Goal: Task Accomplishment & Management: Manage account settings

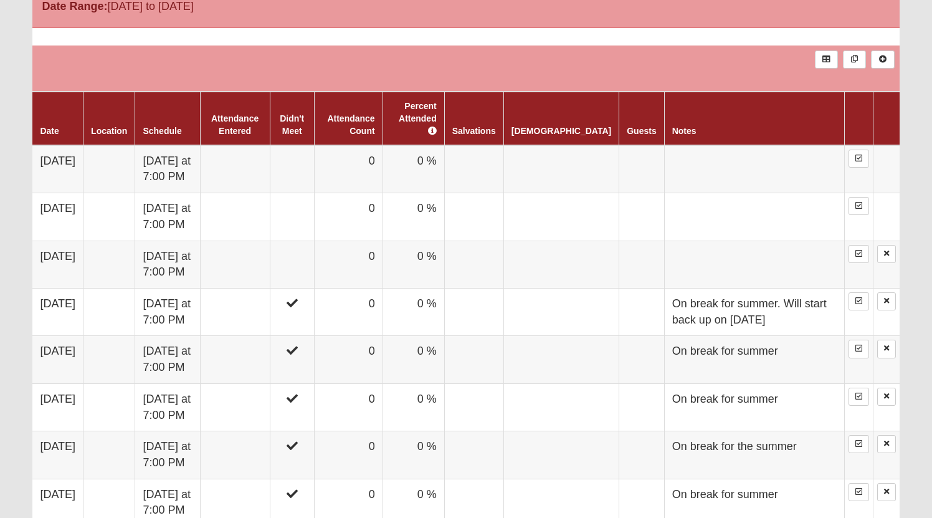
scroll to position [696, 0]
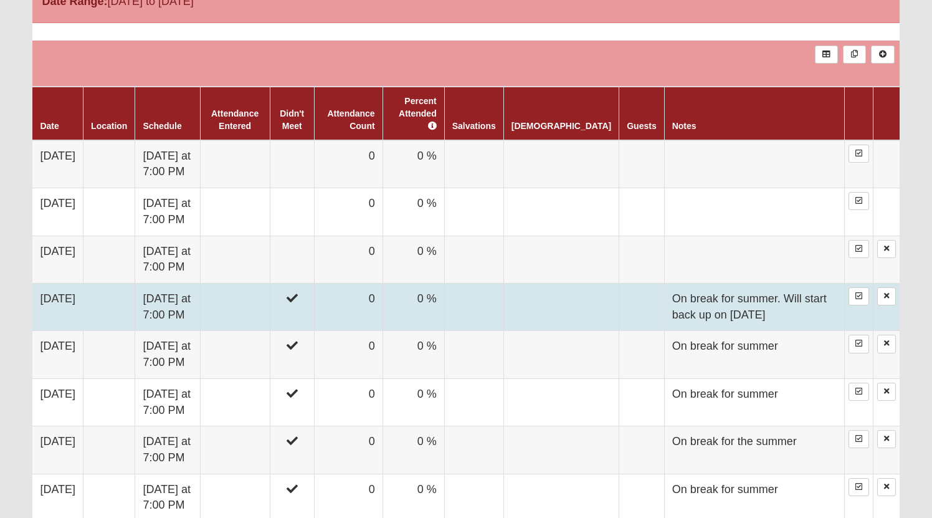
click at [664, 300] on td "On break for summer. Will start back up on [DATE]" at bounding box center [754, 306] width 180 height 47
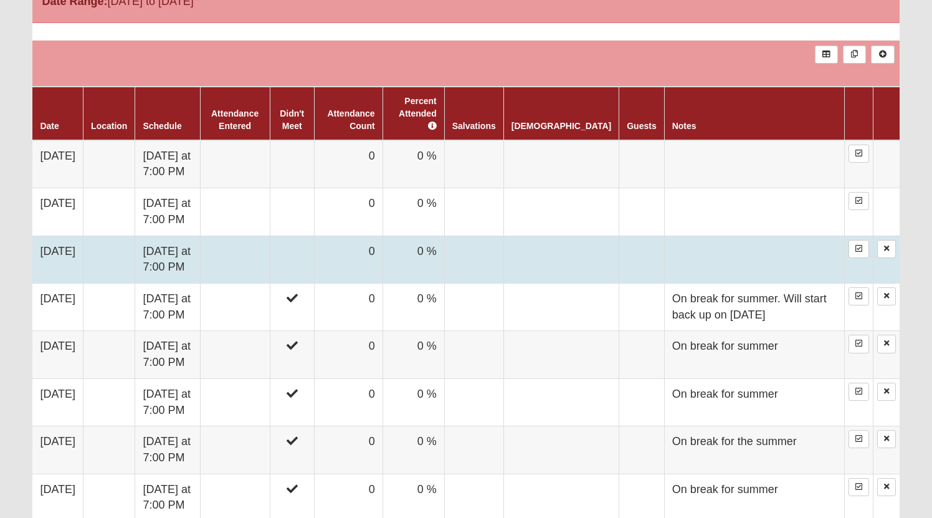
click at [257, 255] on td at bounding box center [235, 258] width 70 height 47
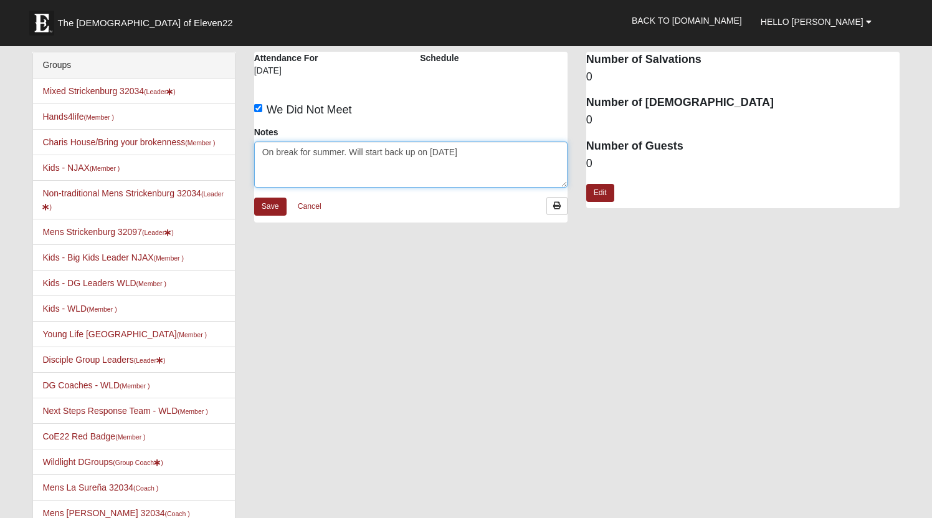
drag, startPoint x: 488, startPoint y: 155, endPoint x: 257, endPoint y: 143, distance: 231.4
click at [257, 143] on textarea "On break for summer. Will start back up on [DATE]" at bounding box center [410, 164] width 313 height 46
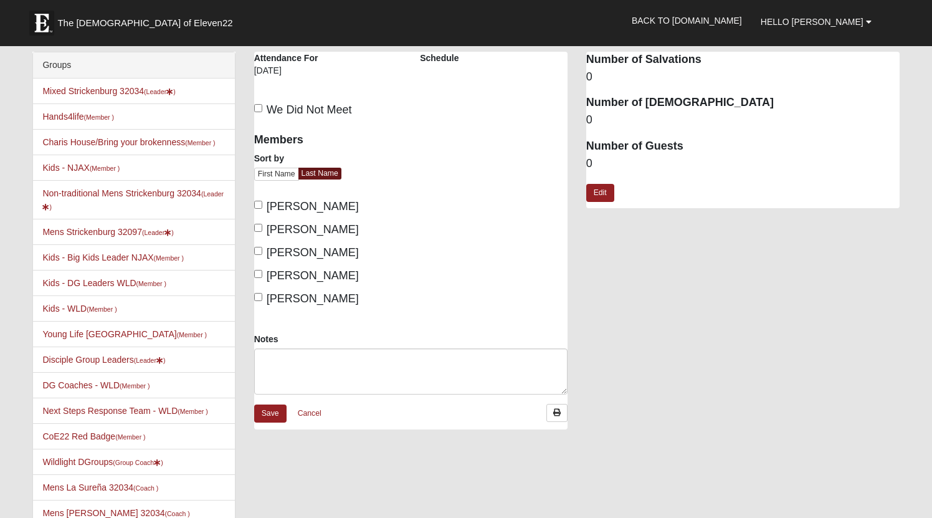
click at [265, 108] on label "We Did Not Meet" at bounding box center [303, 110] width 98 height 17
click at [262, 108] on input "We Did Not Meet" at bounding box center [258, 108] width 8 height 8
checkbox input "true"
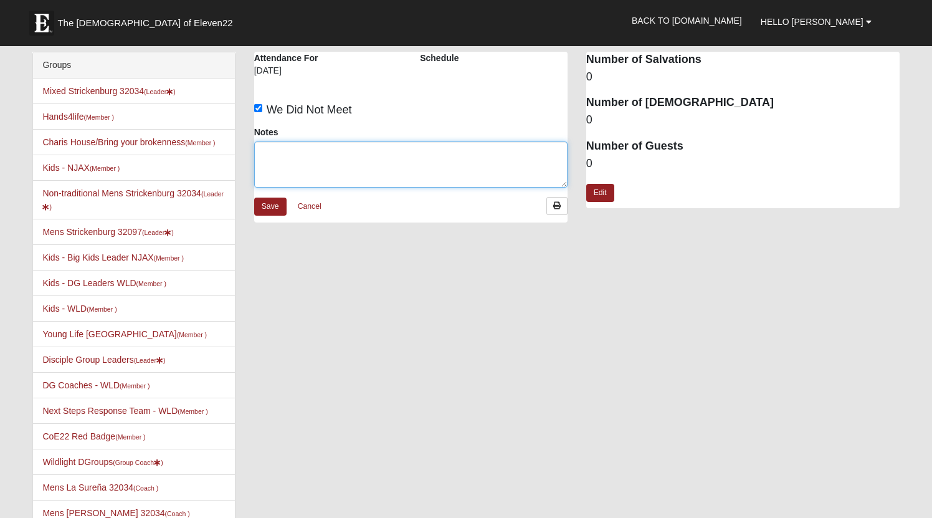
click at [282, 155] on textarea "Notes" at bounding box center [410, 164] width 313 height 46
paste textarea "On break for summer. Will start back up on [DATE]"
type textarea "On break for summer. Will start back up on [DATE]"
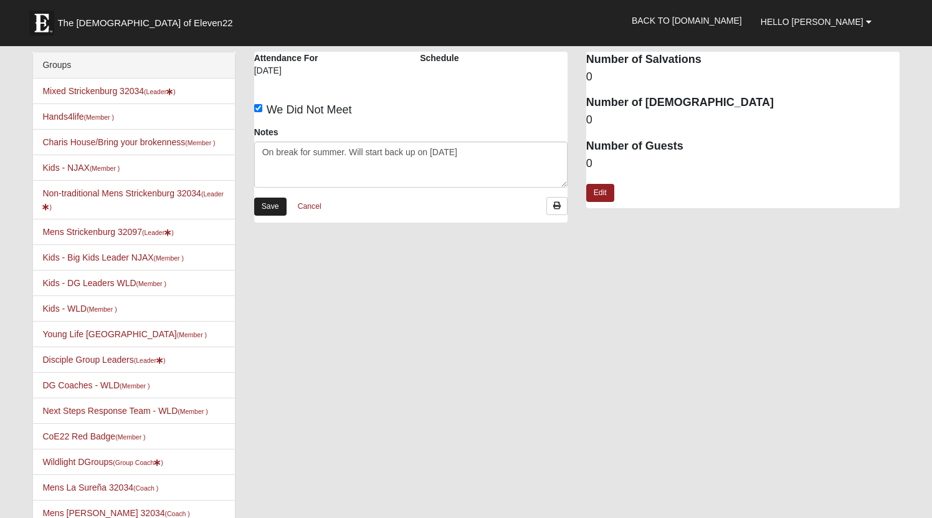
click at [273, 208] on link "Save" at bounding box center [270, 206] width 32 height 18
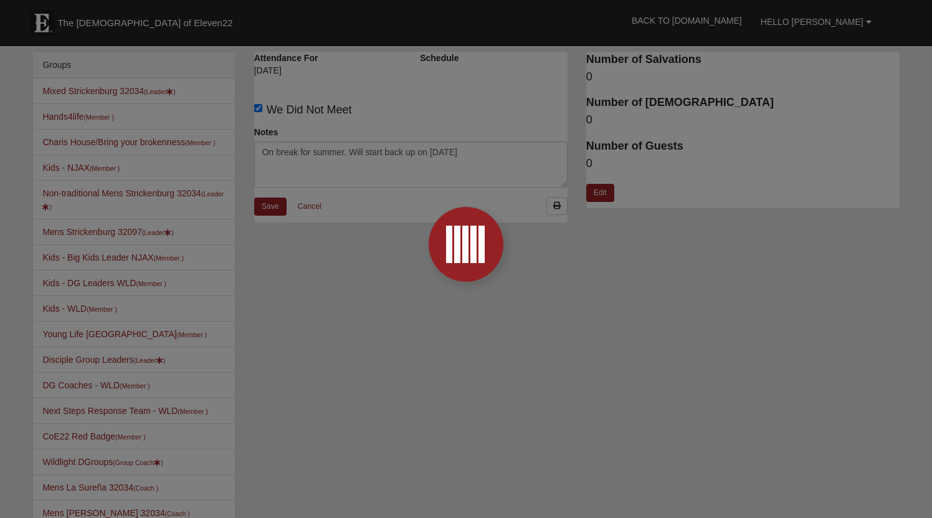
click at [270, 207] on div at bounding box center [466, 259] width 932 height 518
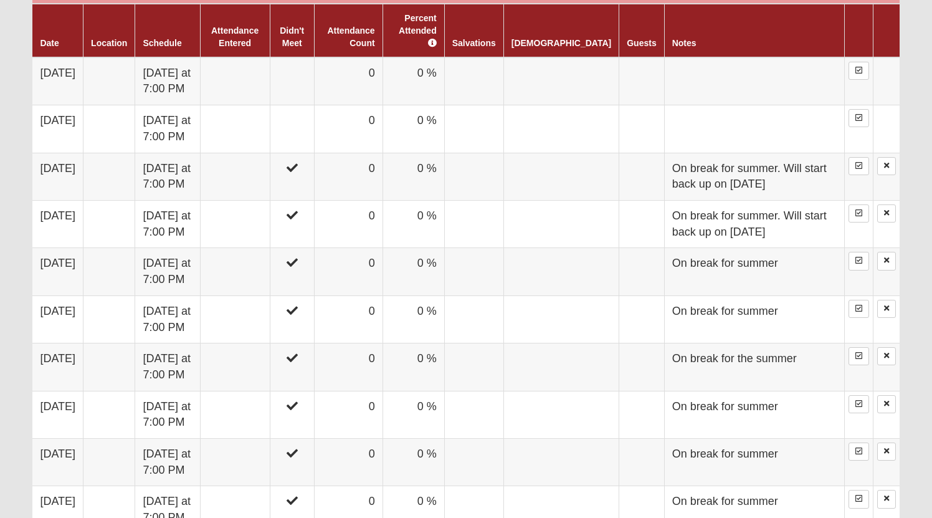
scroll to position [771, 0]
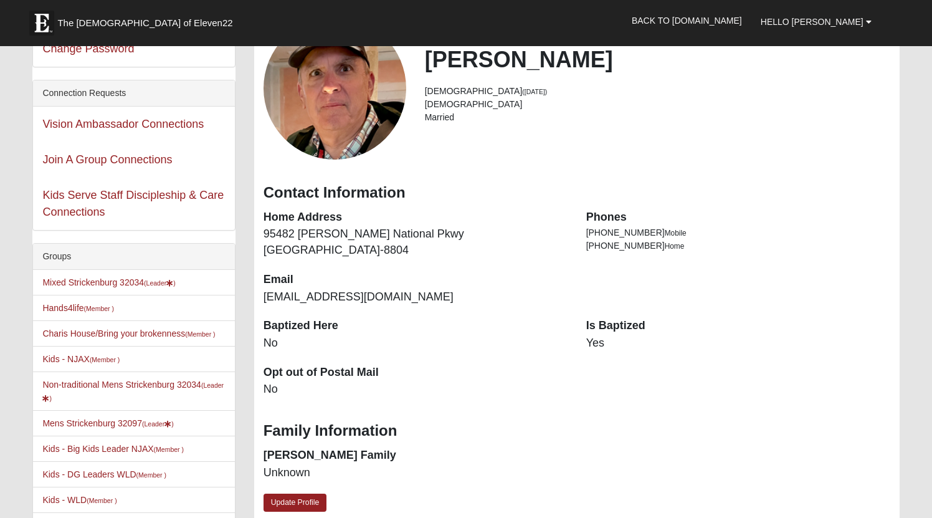
scroll to position [108, 0]
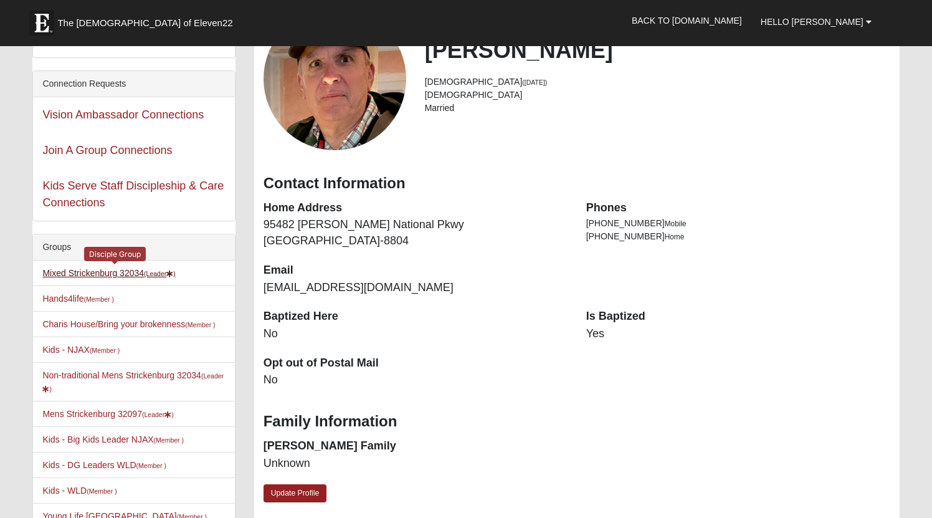
click at [157, 270] on small "(Leader )" at bounding box center [160, 273] width 32 height 7
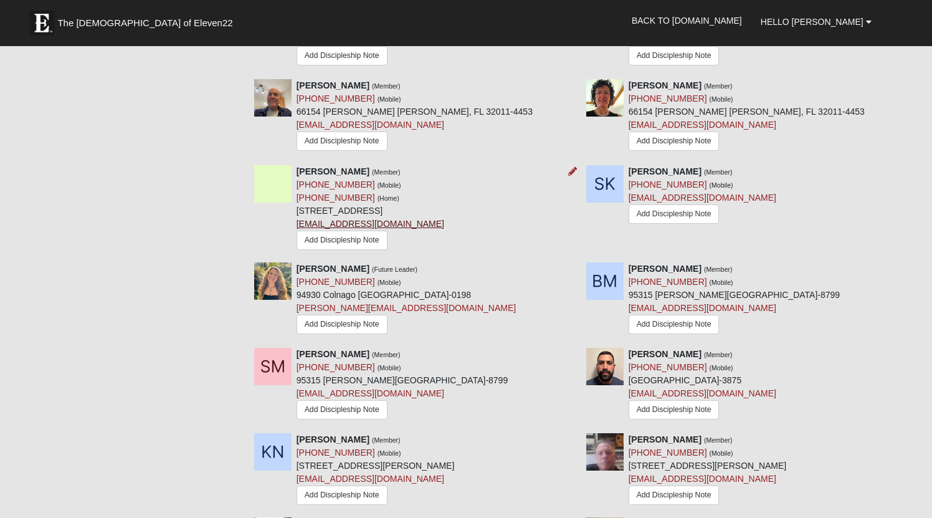
scroll to position [849, 0]
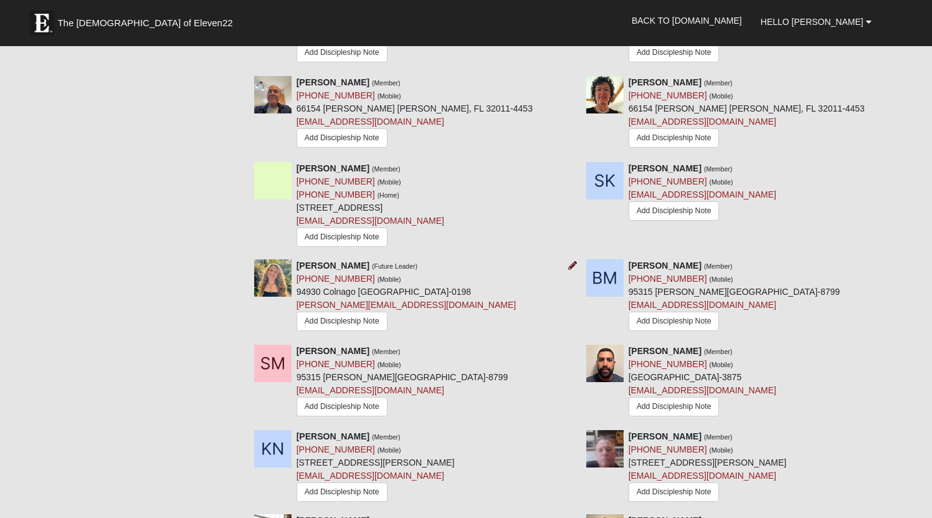
click at [571, 269] on icon at bounding box center [572, 265] width 9 height 9
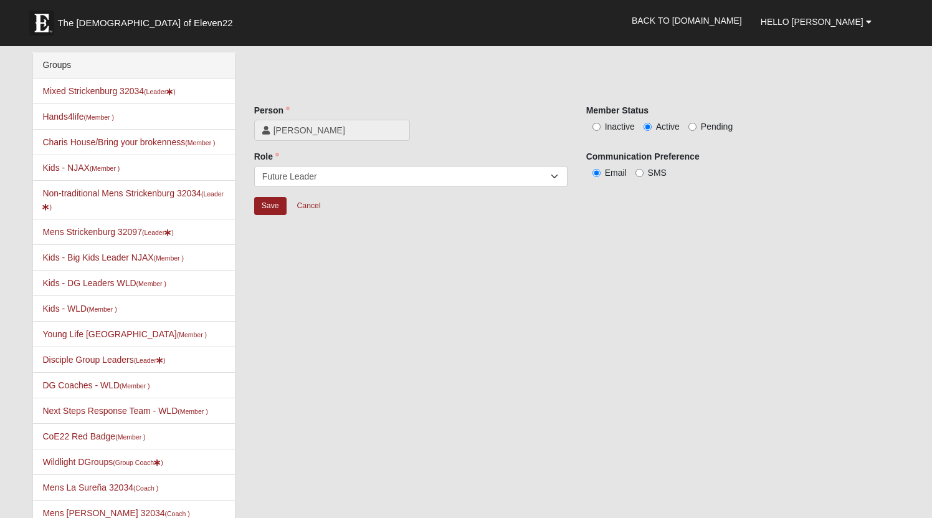
click at [595, 126] on input "Inactive" at bounding box center [596, 127] width 8 height 8
radio input "true"
click at [263, 212] on input "Save" at bounding box center [270, 206] width 32 height 18
